Goal: Transaction & Acquisition: Purchase product/service

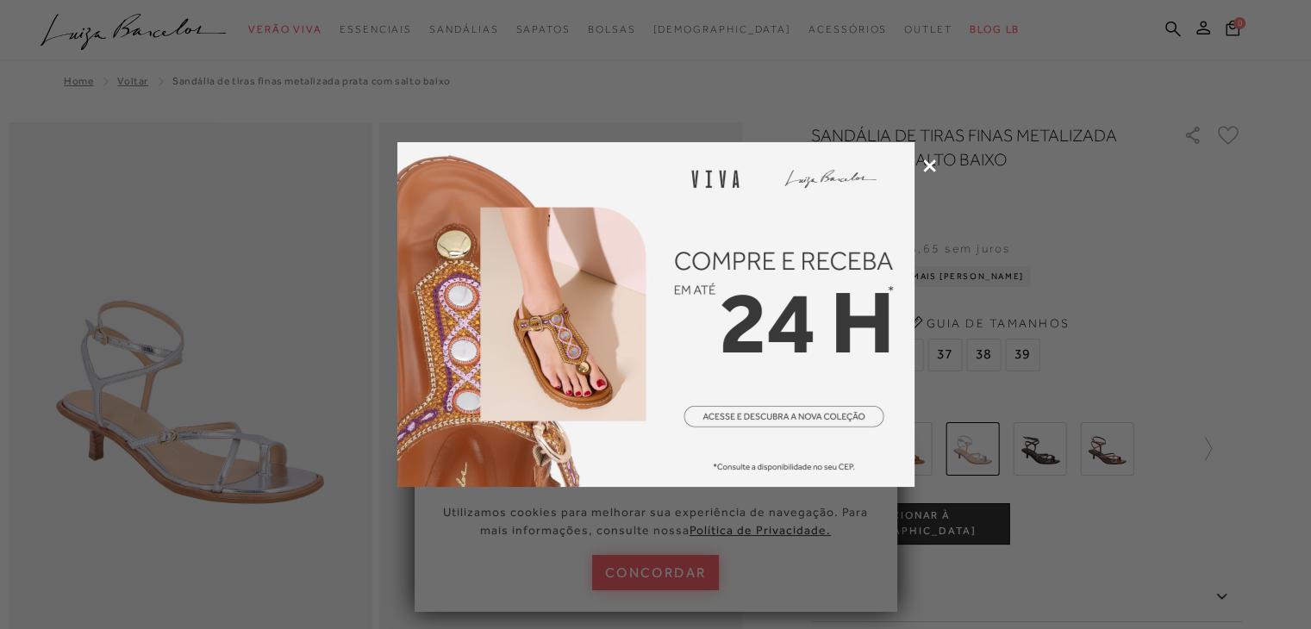
drag, startPoint x: 0, startPoint y: 0, endPoint x: 789, endPoint y: 325, distance: 852.9
click at [789, 325] on img at bounding box center [655, 314] width 517 height 345
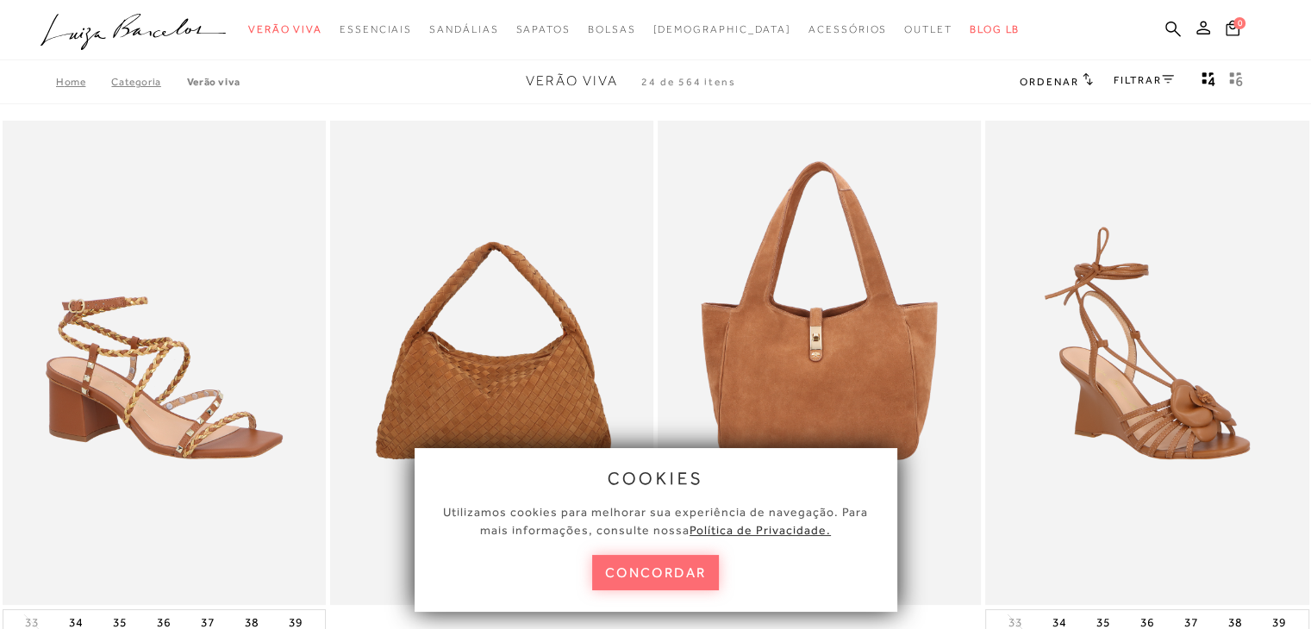
click at [690, 572] on button "concordar" at bounding box center [656, 572] width 128 height 35
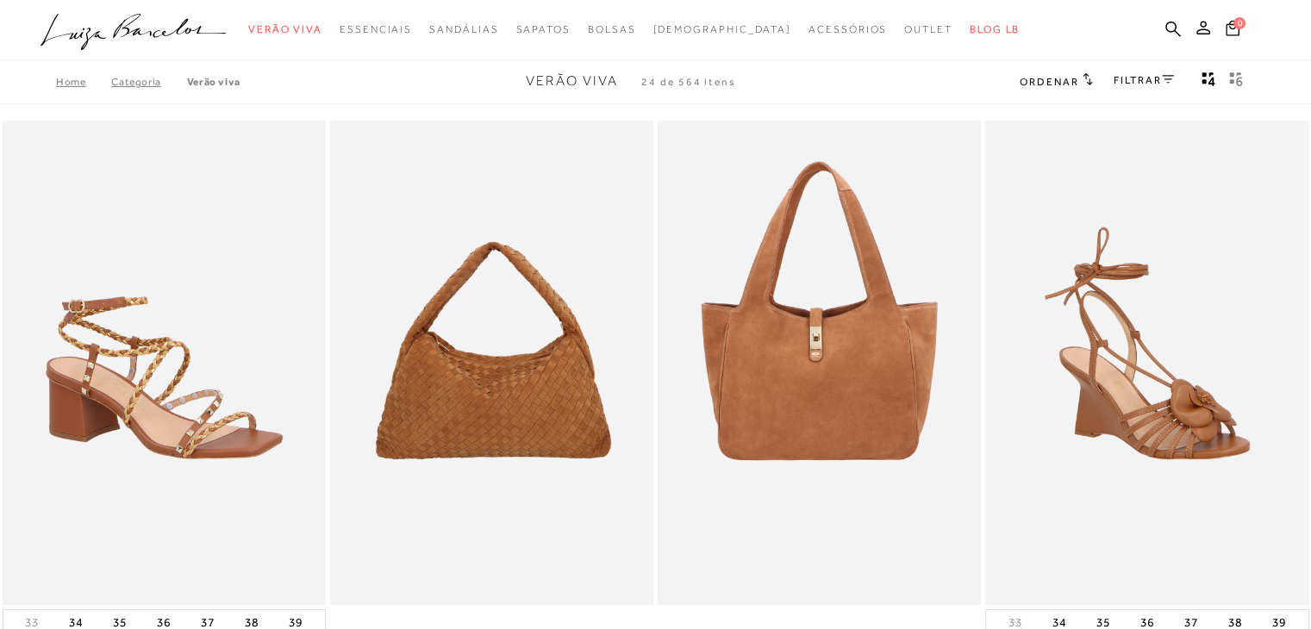
click at [1152, 80] on link "FILTRAR" at bounding box center [1144, 80] width 60 height 12
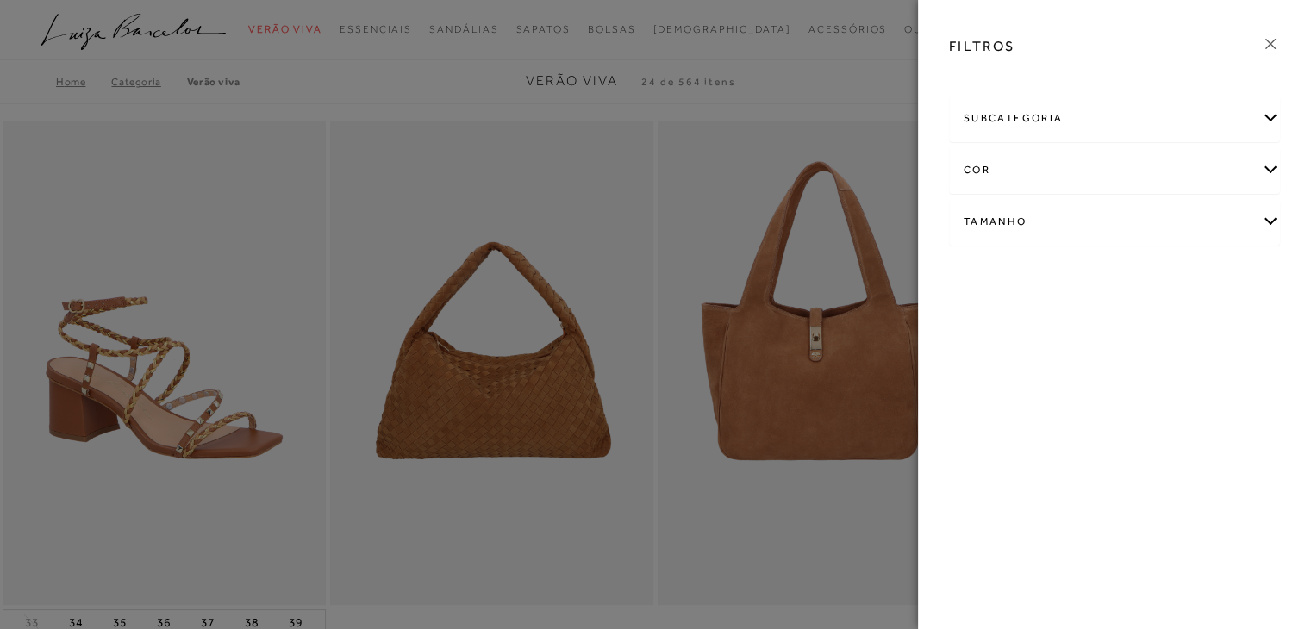
click at [1266, 117] on div "subcategoria" at bounding box center [1114, 119] width 329 height 46
click at [1269, 265] on div "Tamanho" at bounding box center [1114, 269] width 329 height 46
click at [1190, 367] on span "39" at bounding box center [1186, 369] width 25 height 13
click at [1187, 367] on input "39" at bounding box center [1178, 372] width 17 height 17
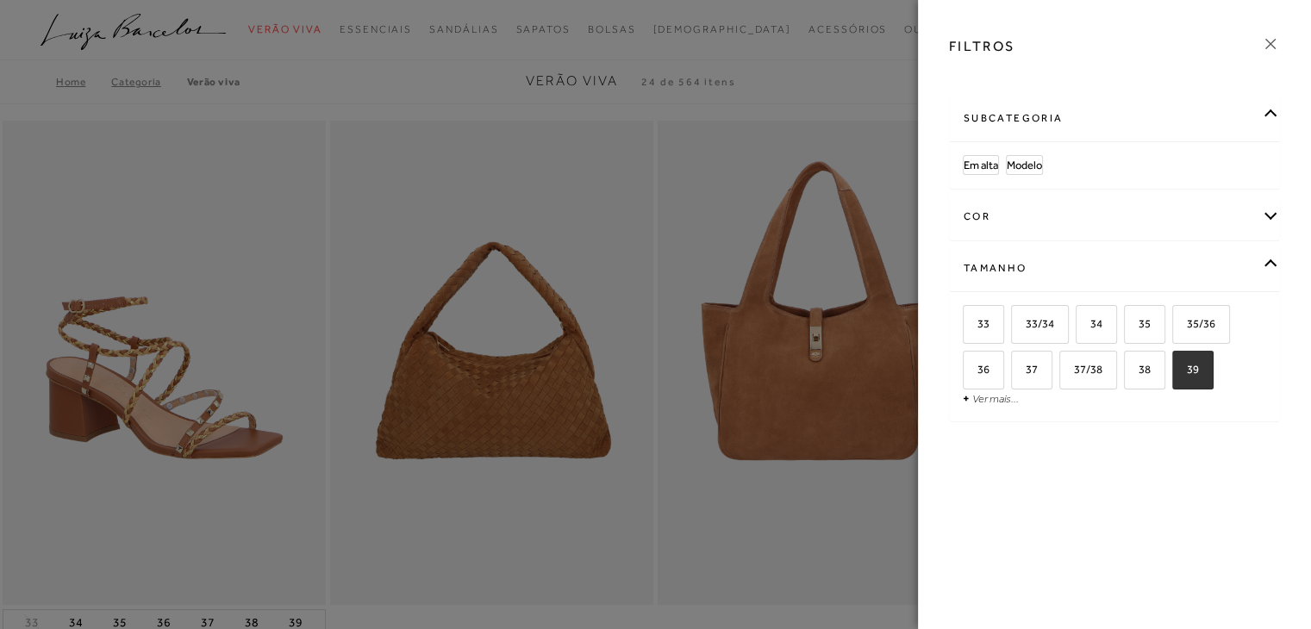
checkbox input "true"
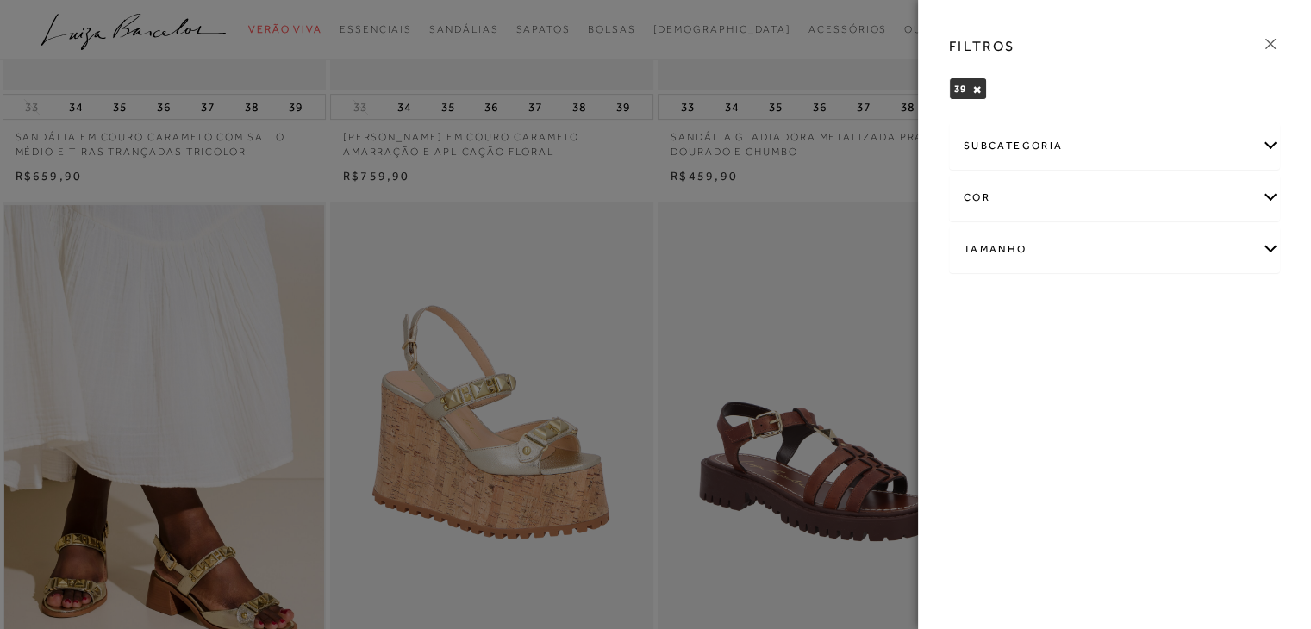
scroll to position [1100, 0]
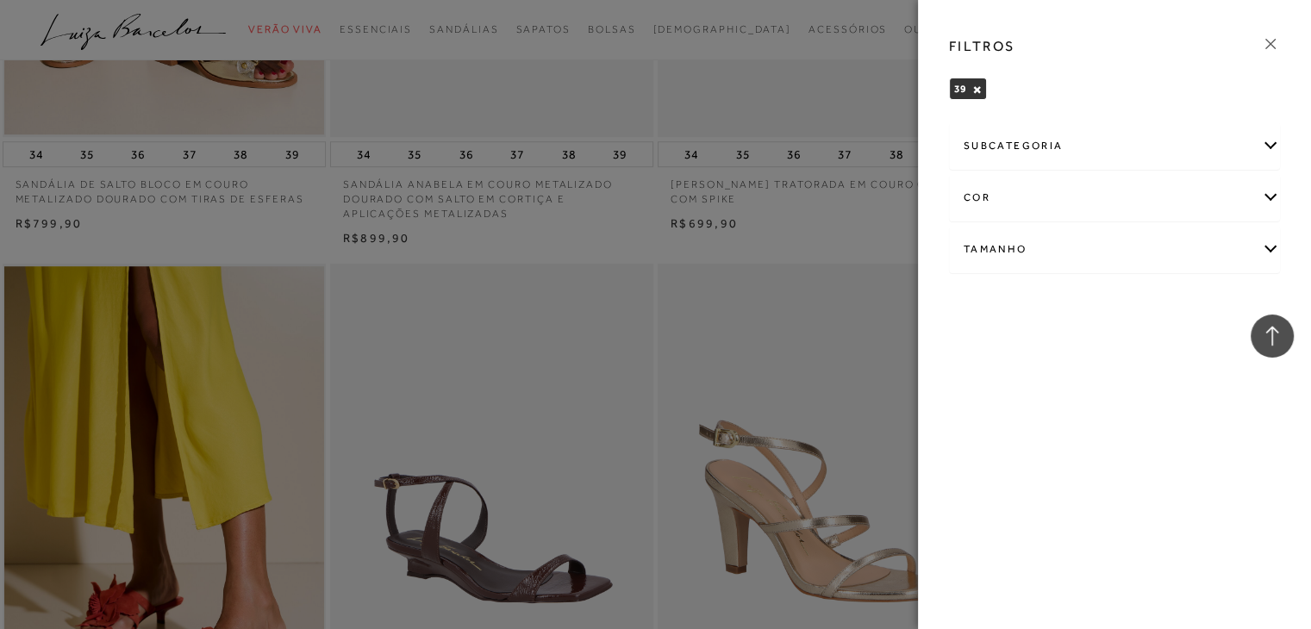
click at [736, 339] on div at bounding box center [655, 314] width 1311 height 629
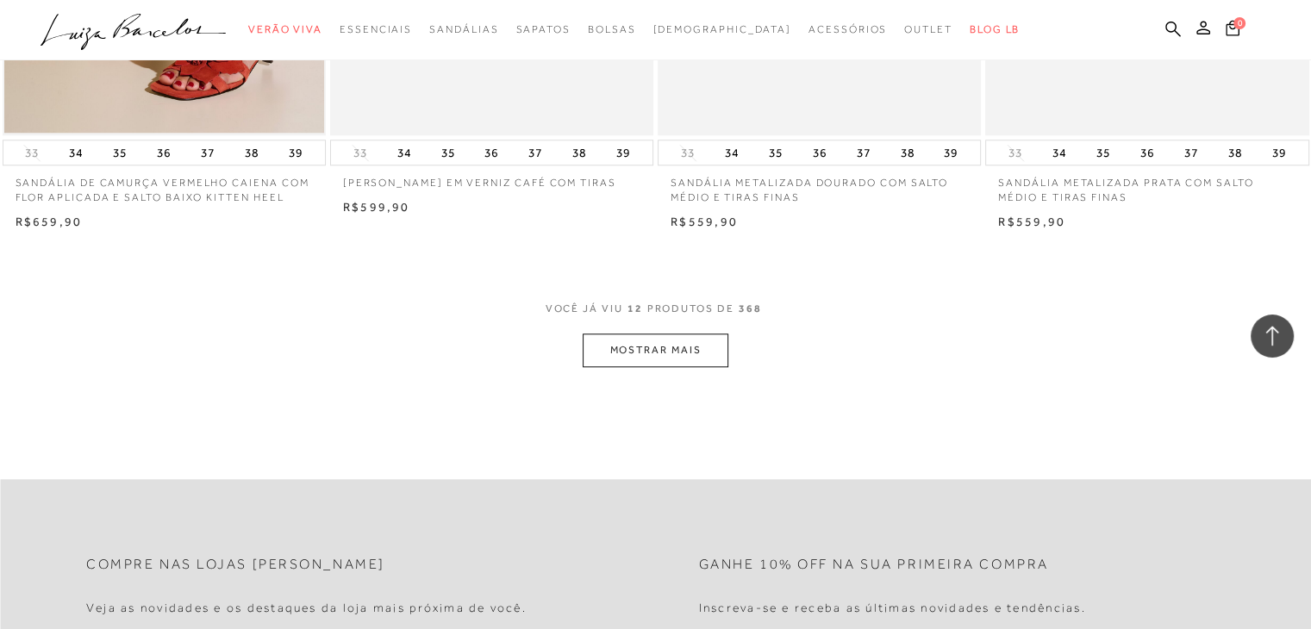
scroll to position [1758, 0]
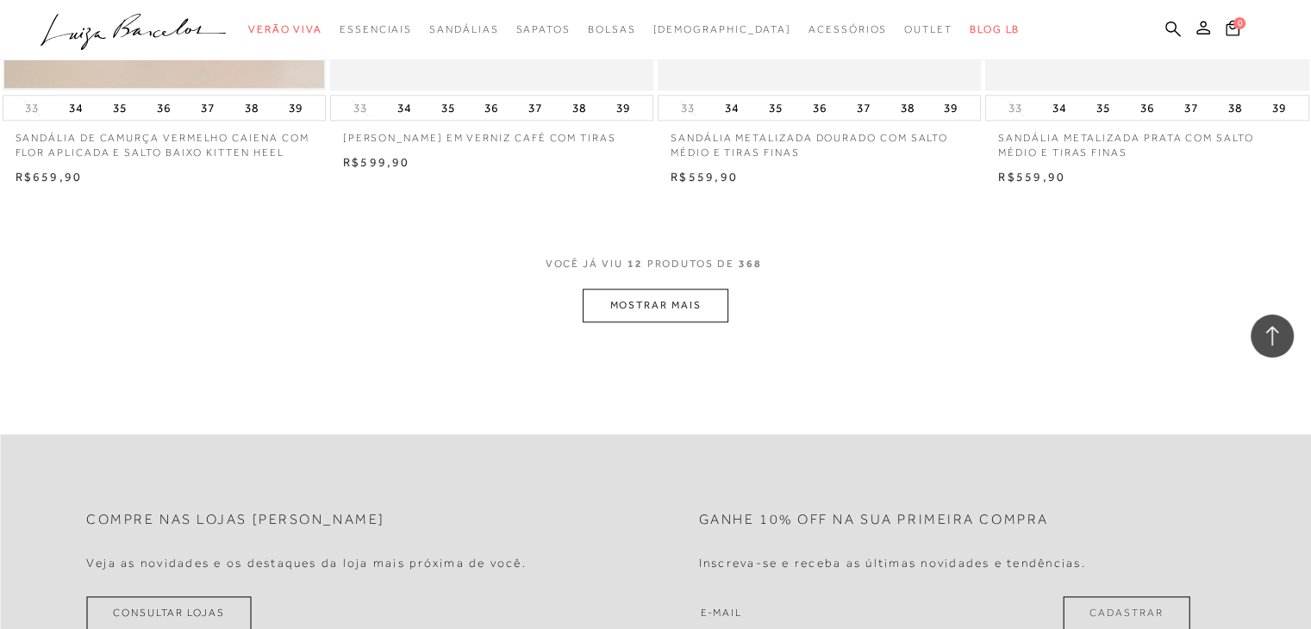
click at [659, 308] on button "MOSTRAR MAIS" at bounding box center [655, 306] width 145 height 34
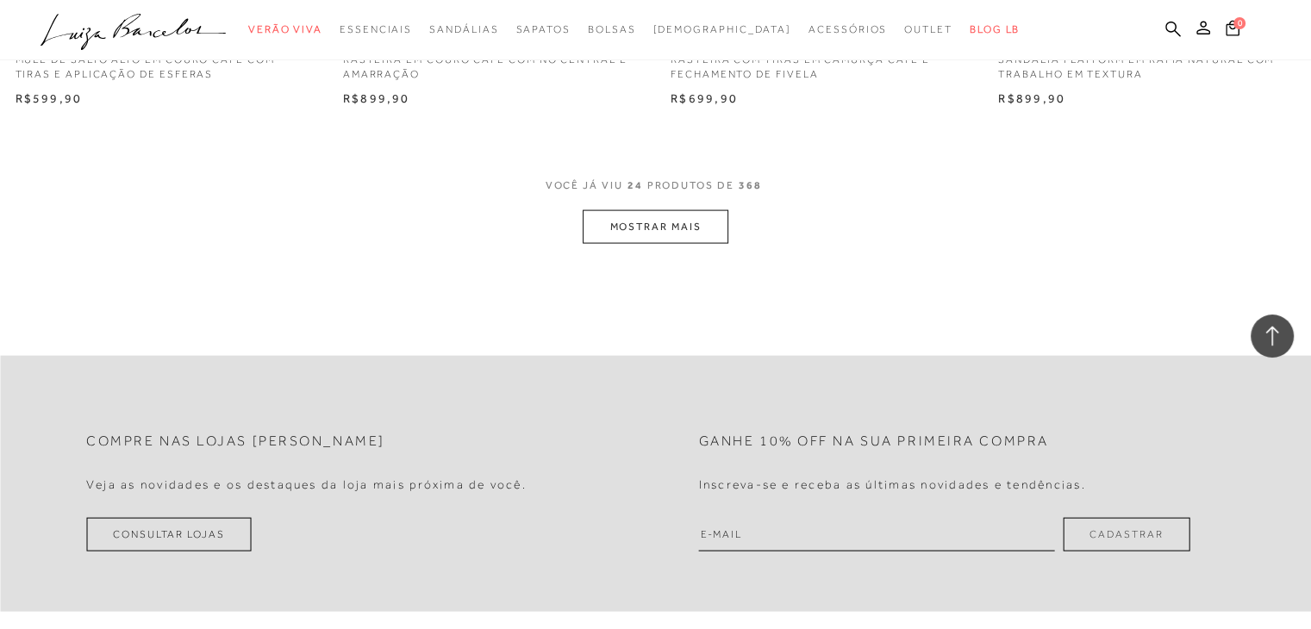
scroll to position [3641, 0]
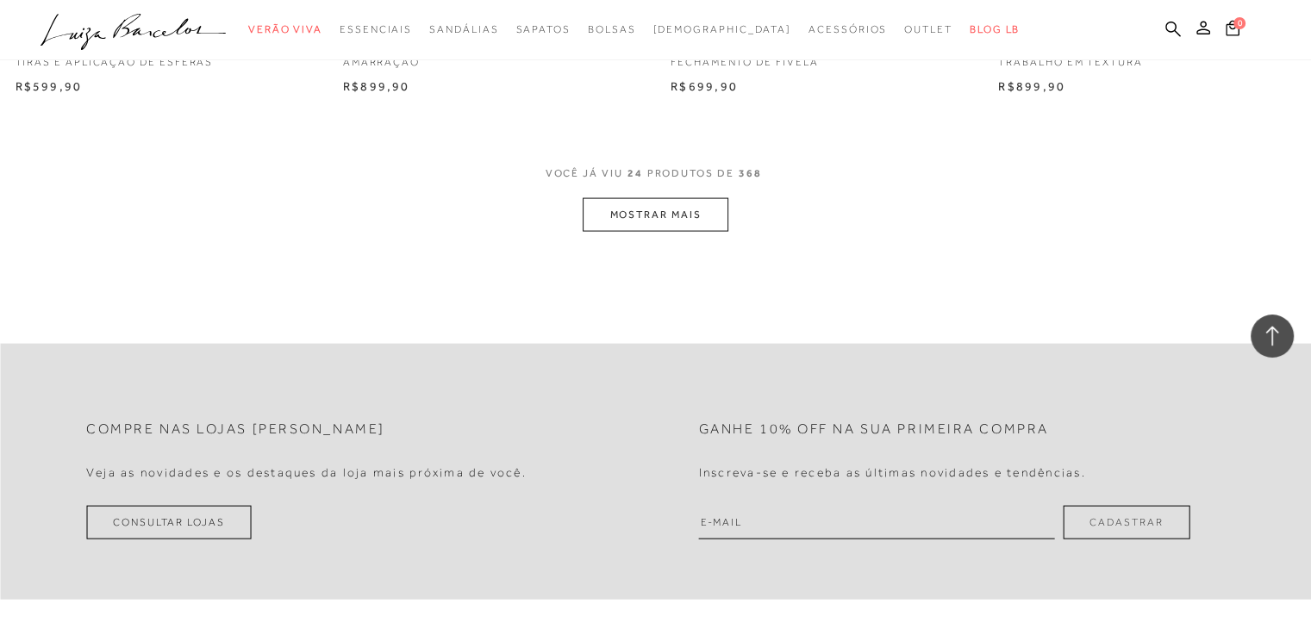
click at [685, 209] on button "MOSTRAR MAIS" at bounding box center [655, 215] width 145 height 34
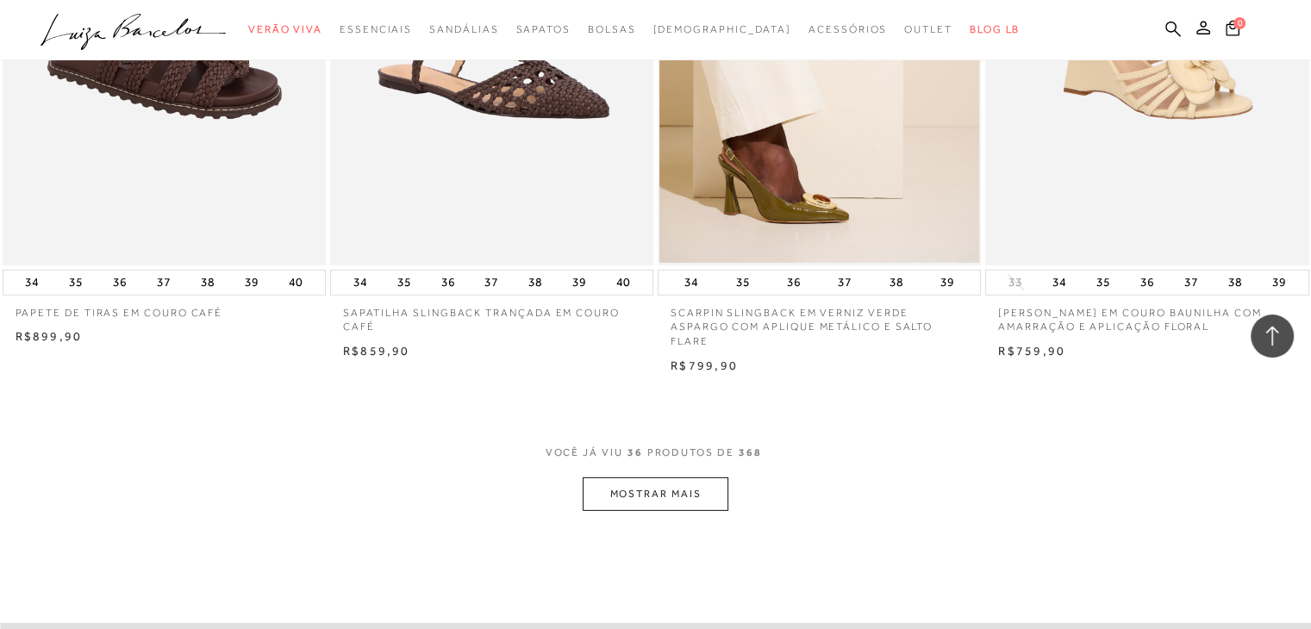
scroll to position [5364, 0]
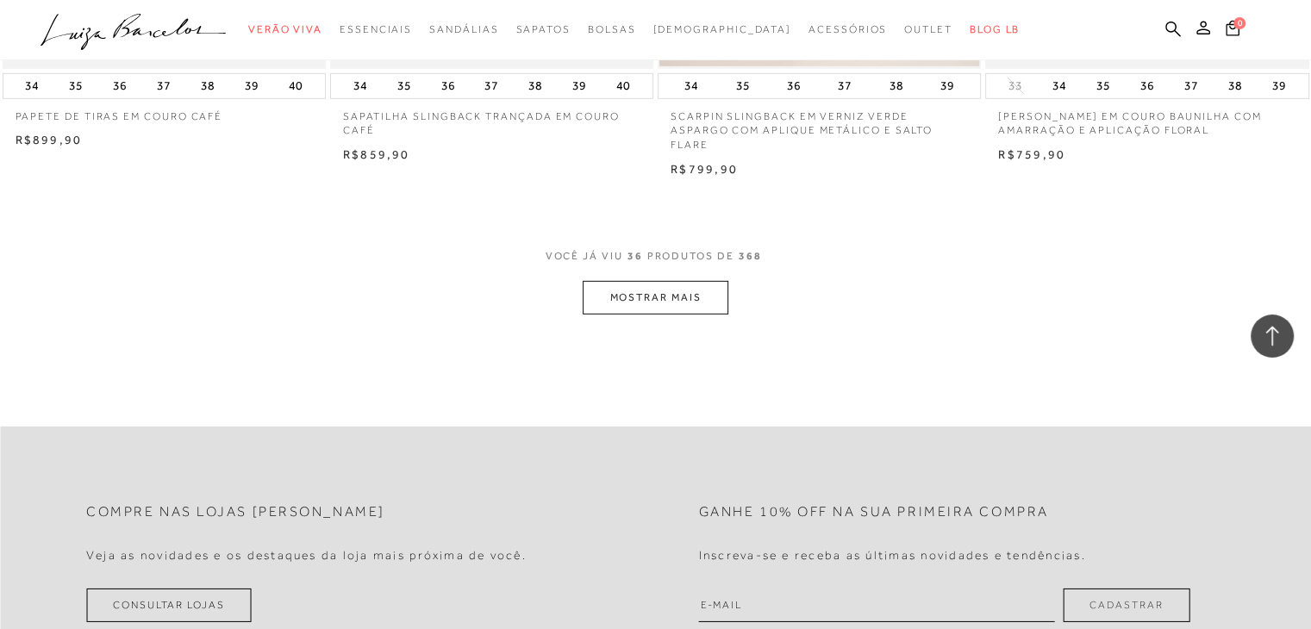
click at [662, 296] on button "MOSTRAR MAIS" at bounding box center [655, 298] width 145 height 34
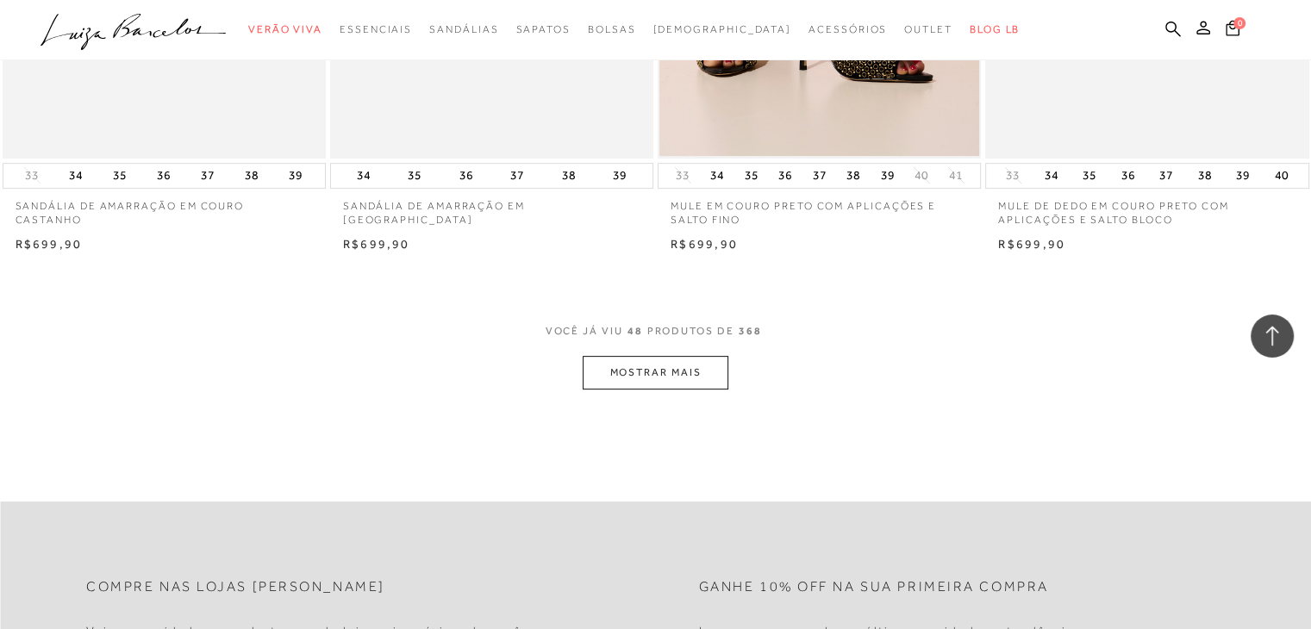
scroll to position [7088, 0]
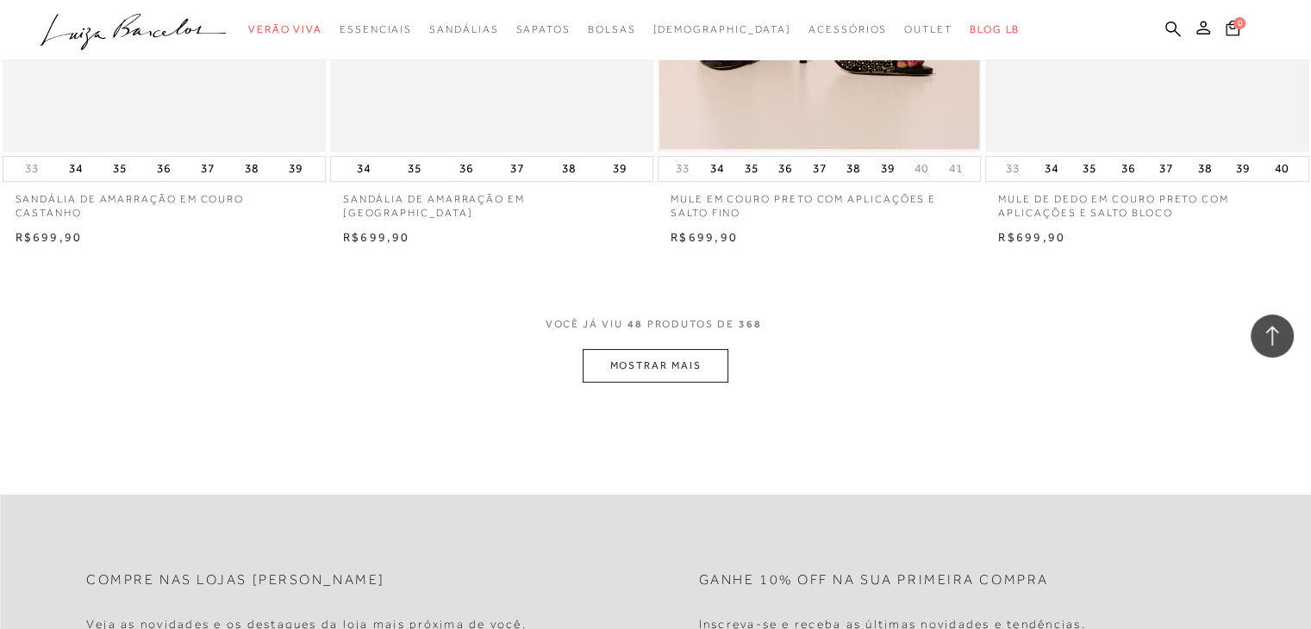
click at [651, 349] on button "MOSTRAR MAIS" at bounding box center [655, 366] width 145 height 34
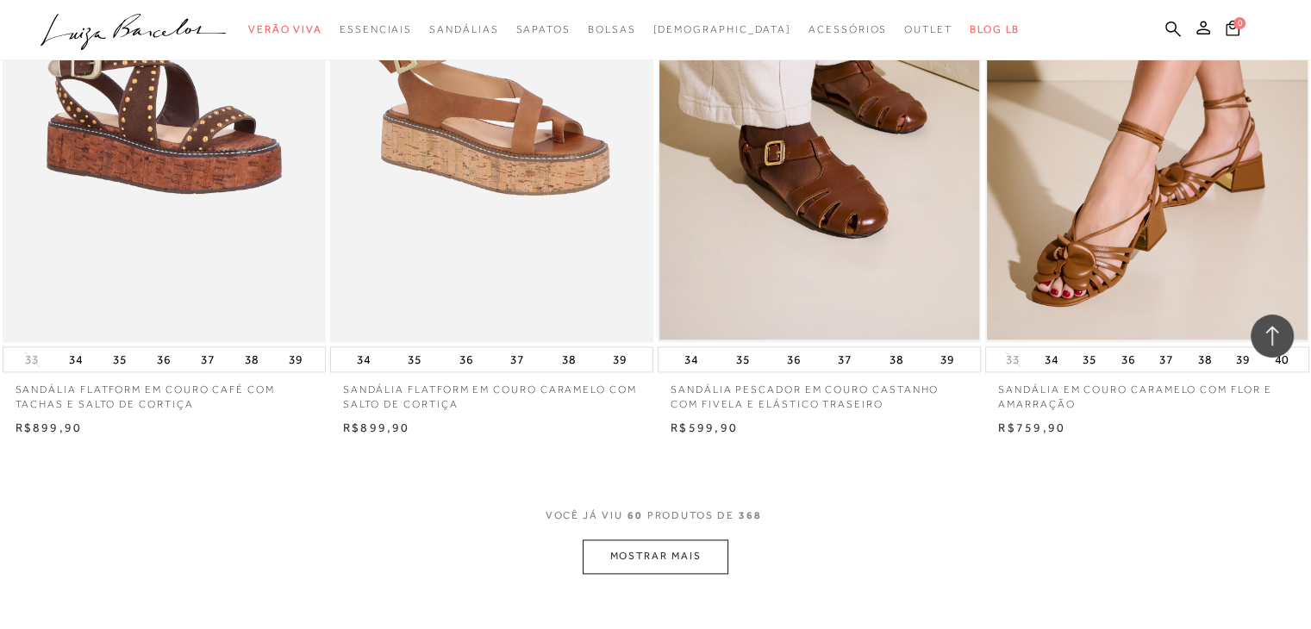
scroll to position [8708, 0]
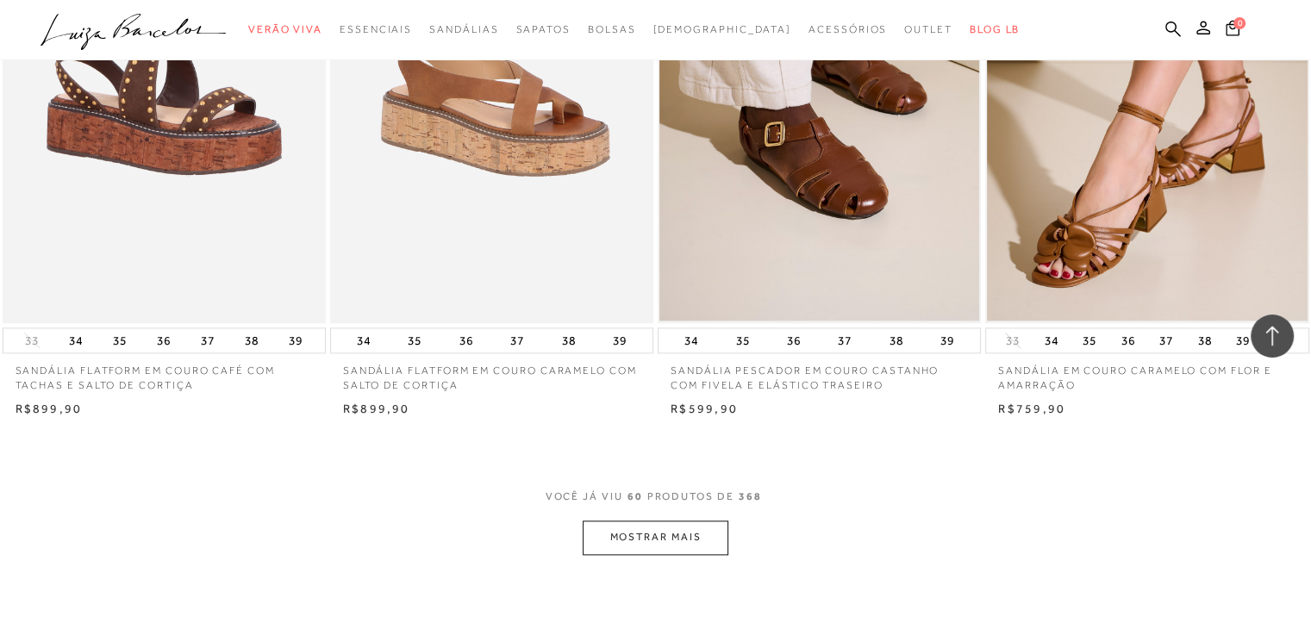
click at [667, 521] on button "MOSTRAR MAIS" at bounding box center [655, 538] width 145 height 34
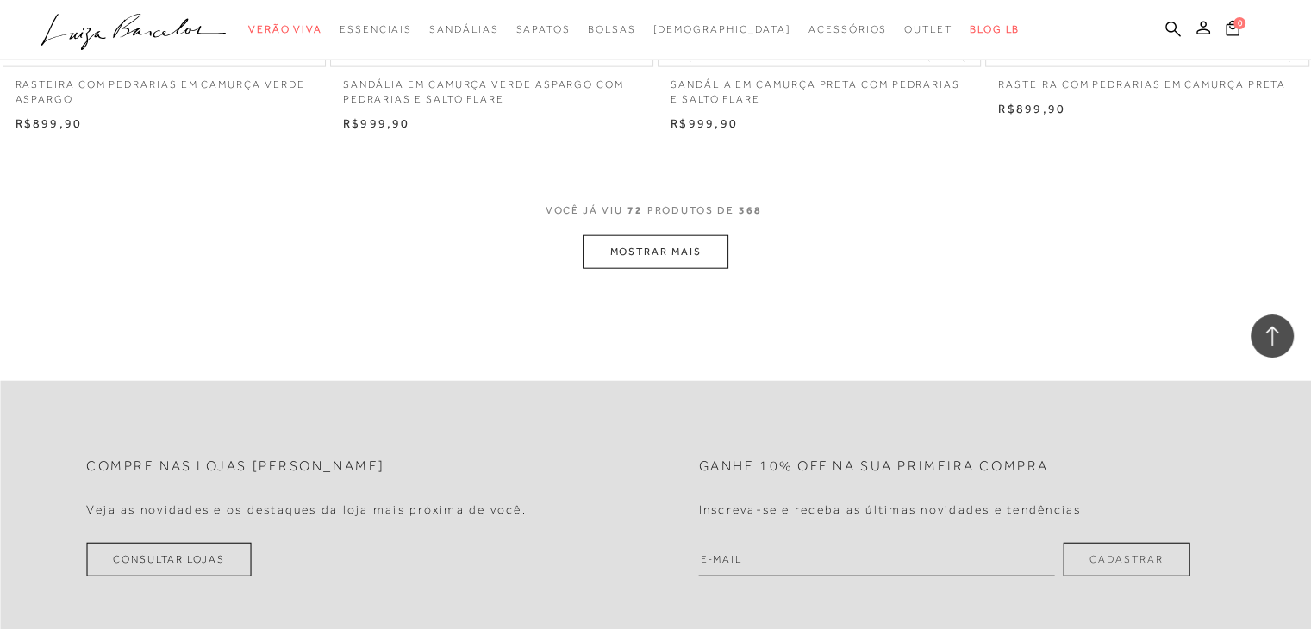
scroll to position [10811, 0]
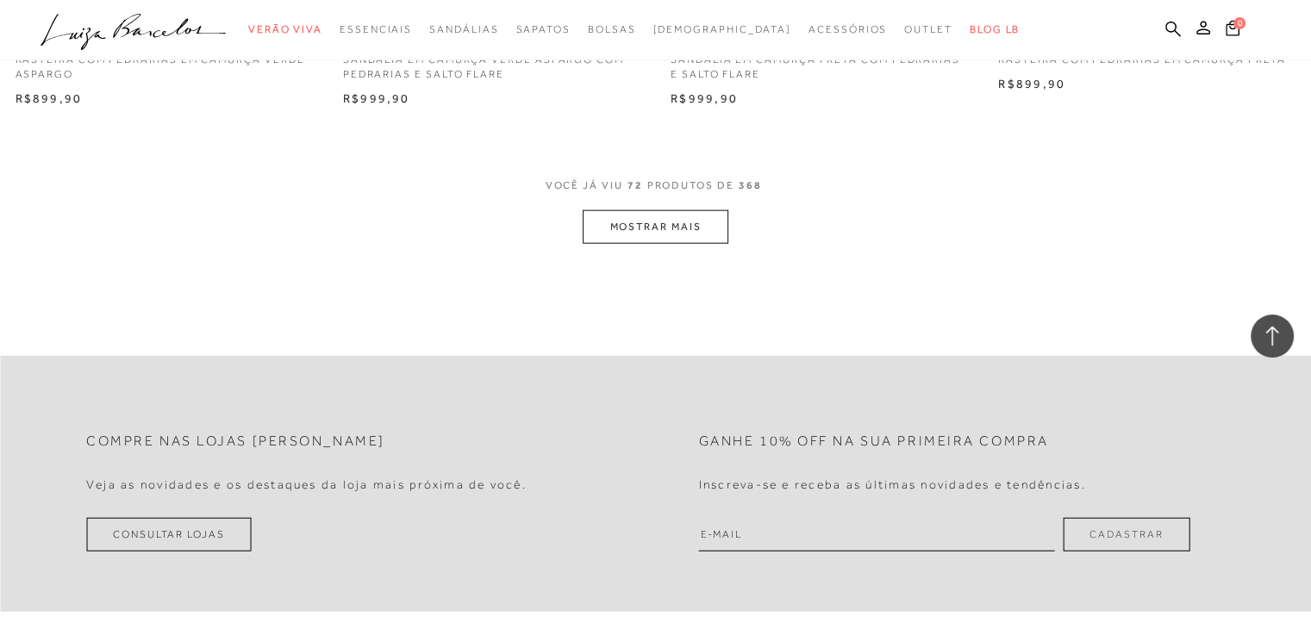
click at [702, 215] on button "MOSTRAR MAIS" at bounding box center [655, 227] width 145 height 34
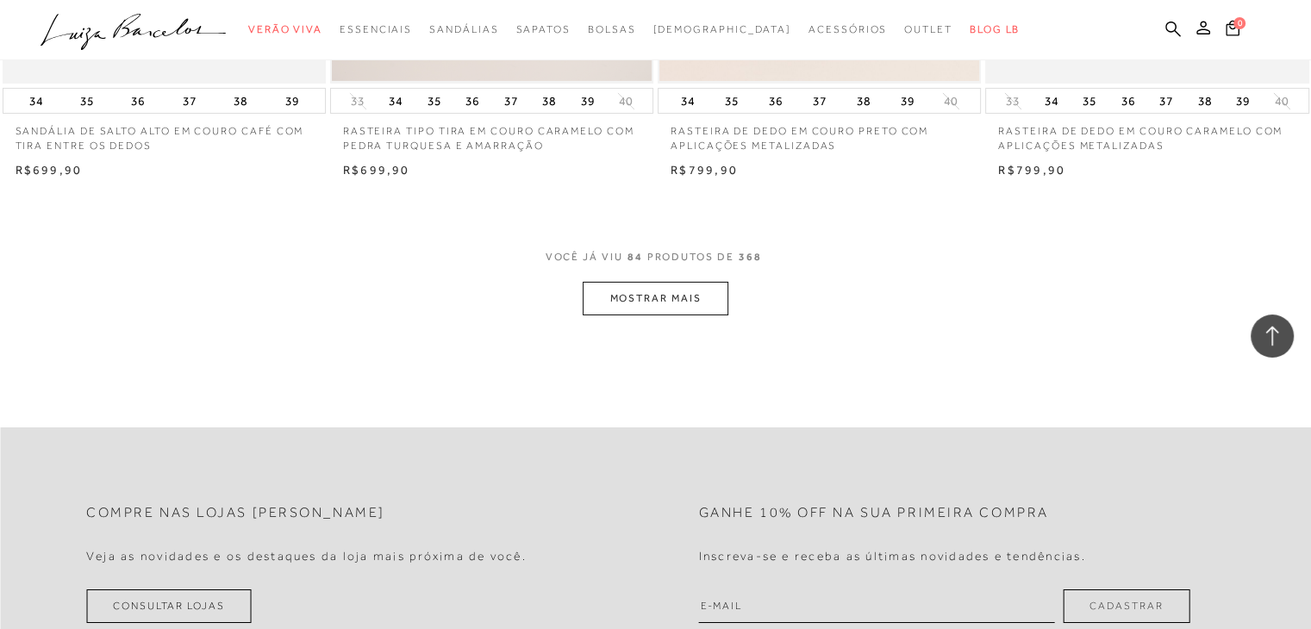
scroll to position [12535, 0]
click at [665, 278] on button "MOSTRAR MAIS" at bounding box center [655, 295] width 145 height 34
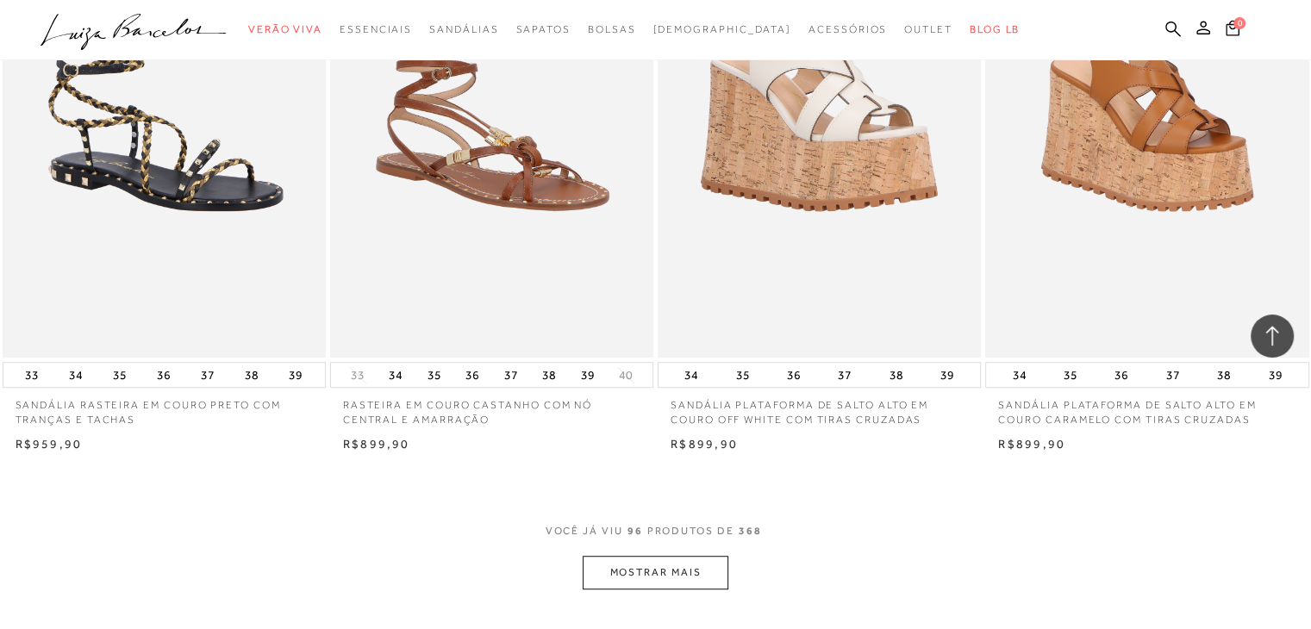
scroll to position [14052, 0]
